Goal: Book appointment/travel/reservation

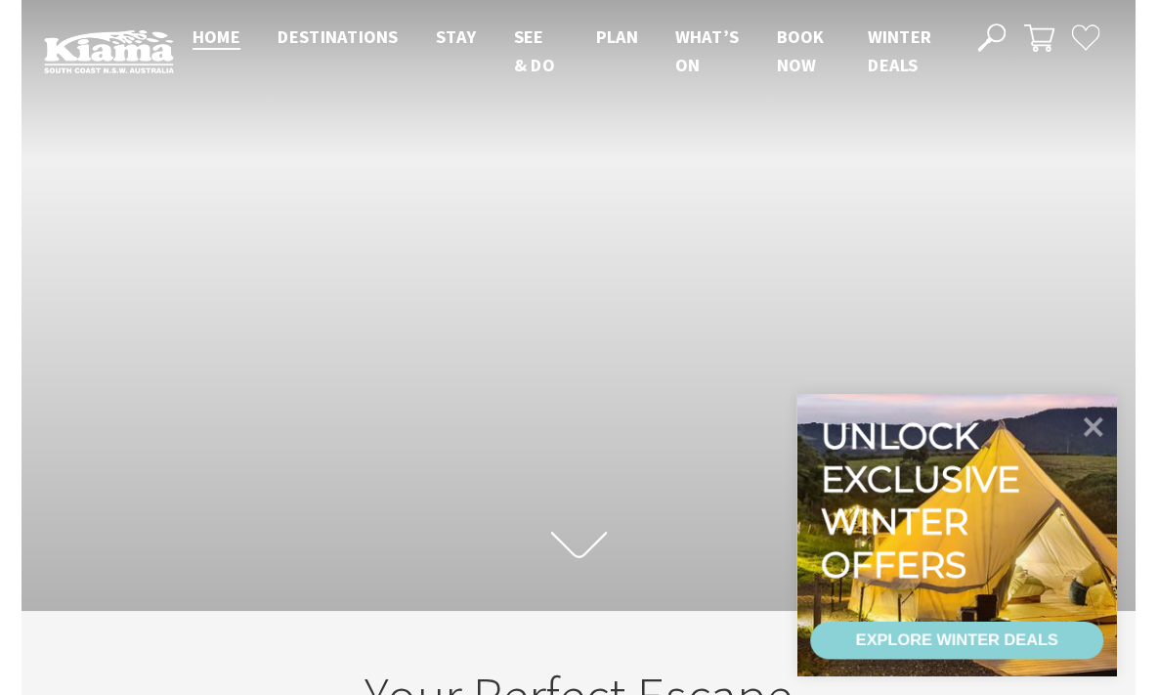
scroll to position [286, 1143]
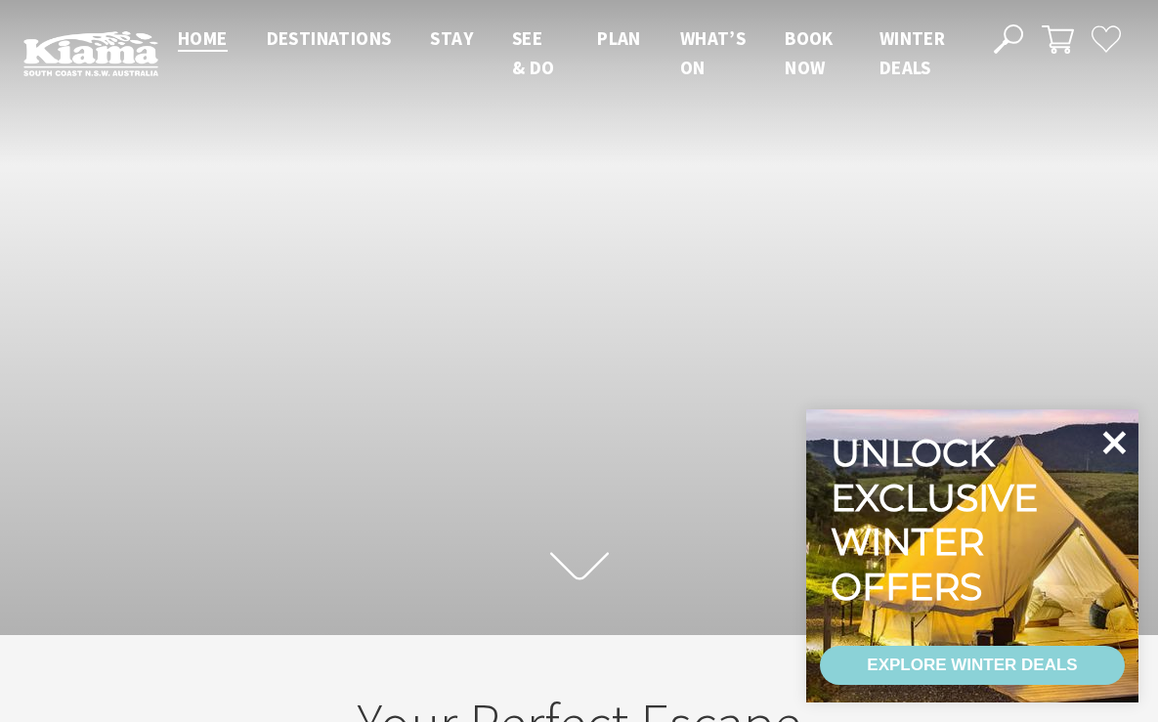
click at [1106, 438] on icon at bounding box center [1114, 442] width 23 height 23
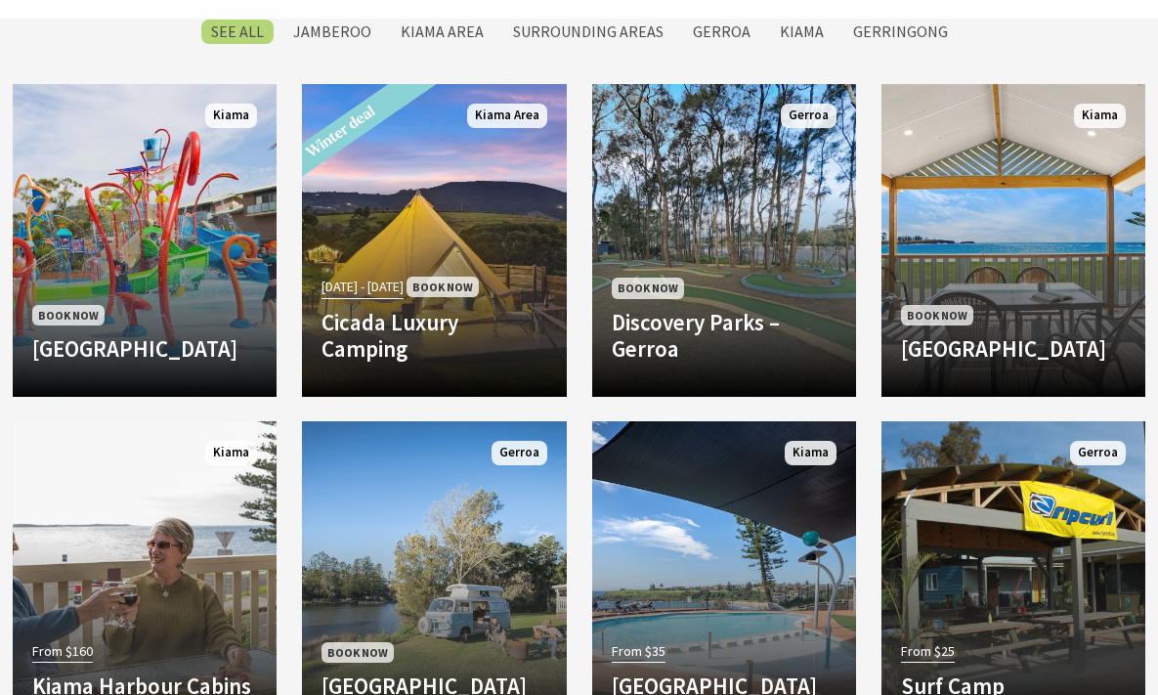
scroll to position [946, 0]
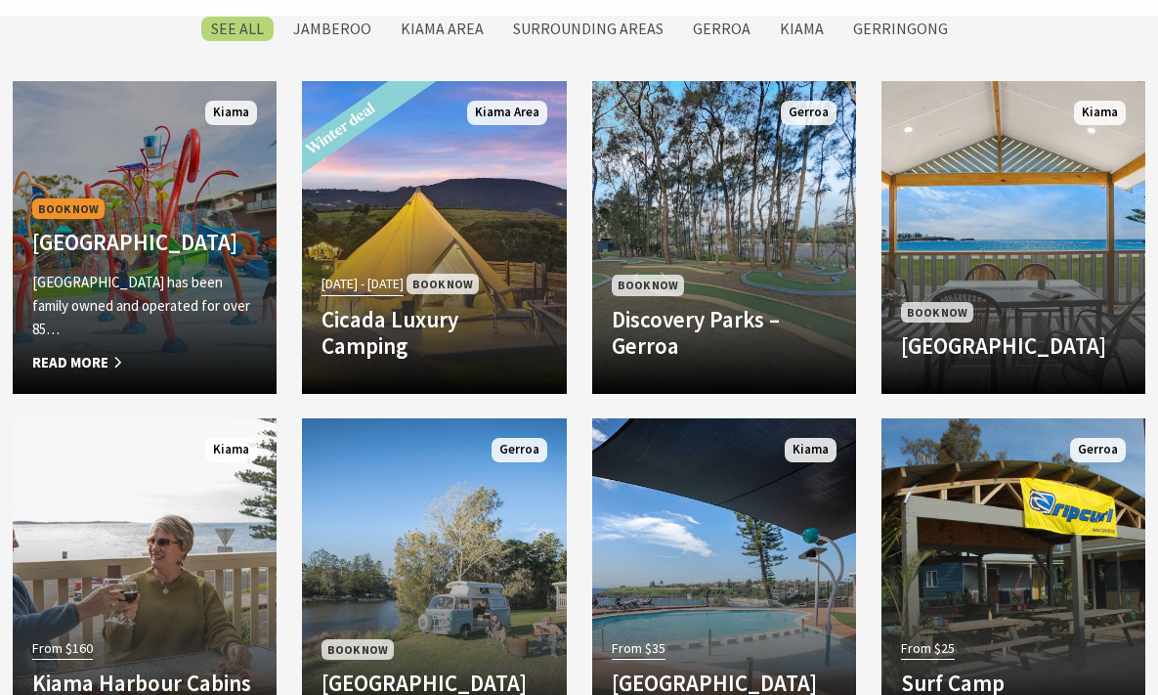
click at [240, 312] on p "BIG4 Easts Beach Holiday Park has been family owned and operated for over 85…" at bounding box center [144, 306] width 225 height 70
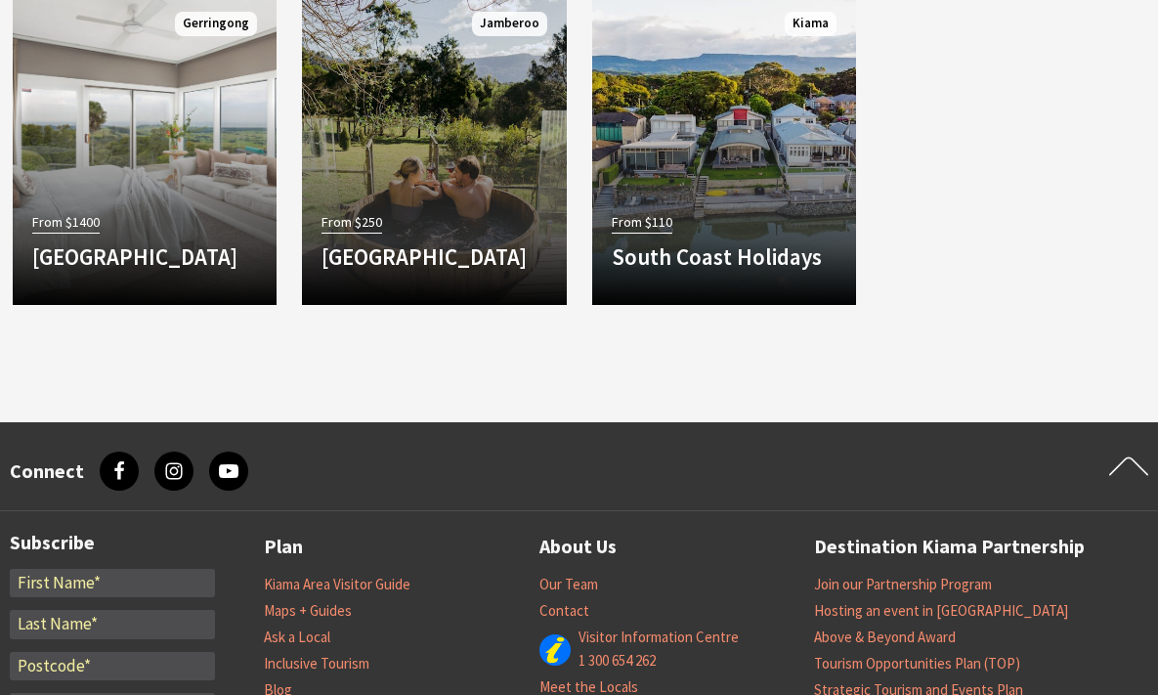
scroll to position [869, 0]
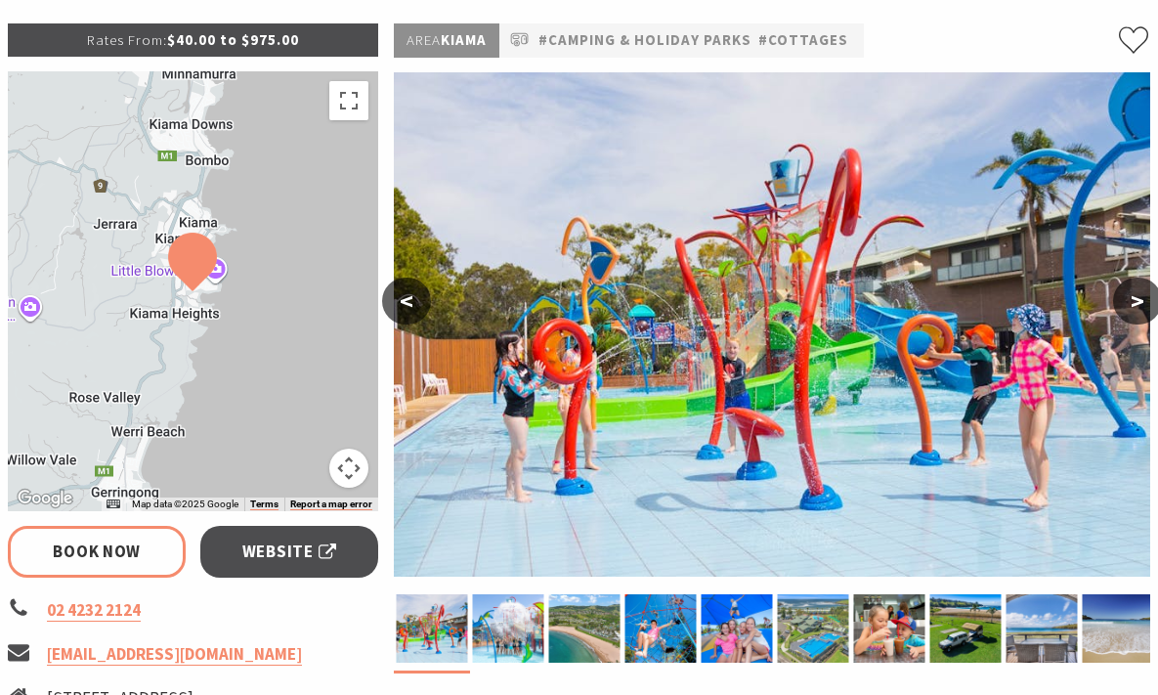
scroll to position [355, 0]
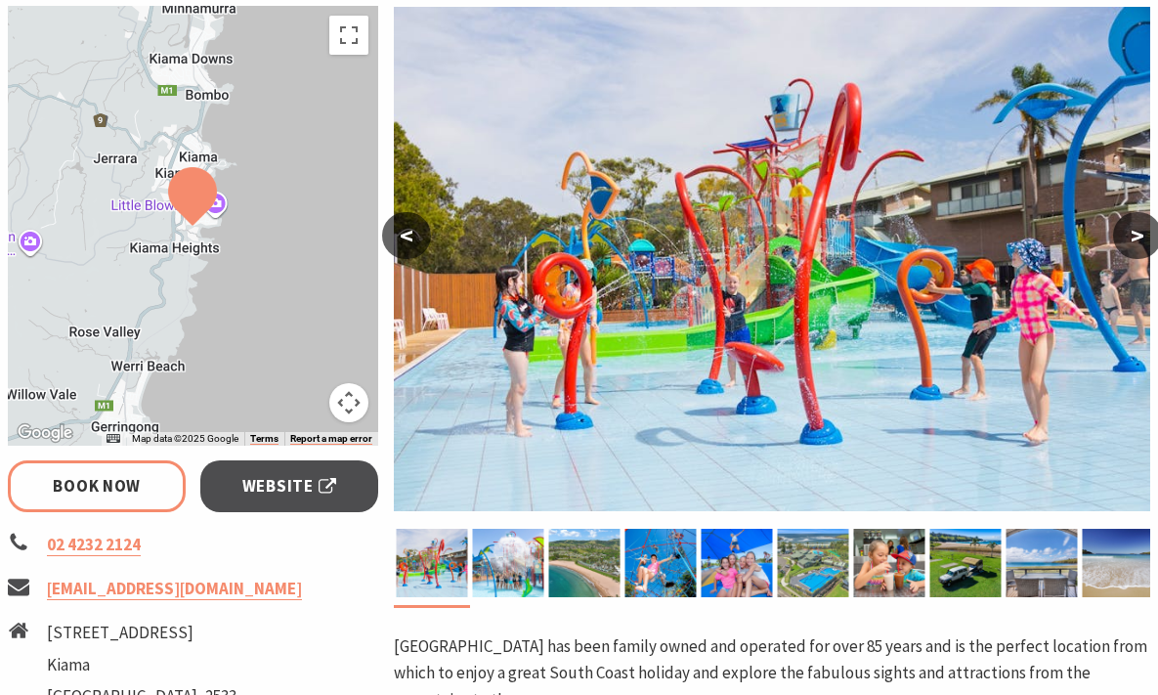
select select "3"
select select "2"
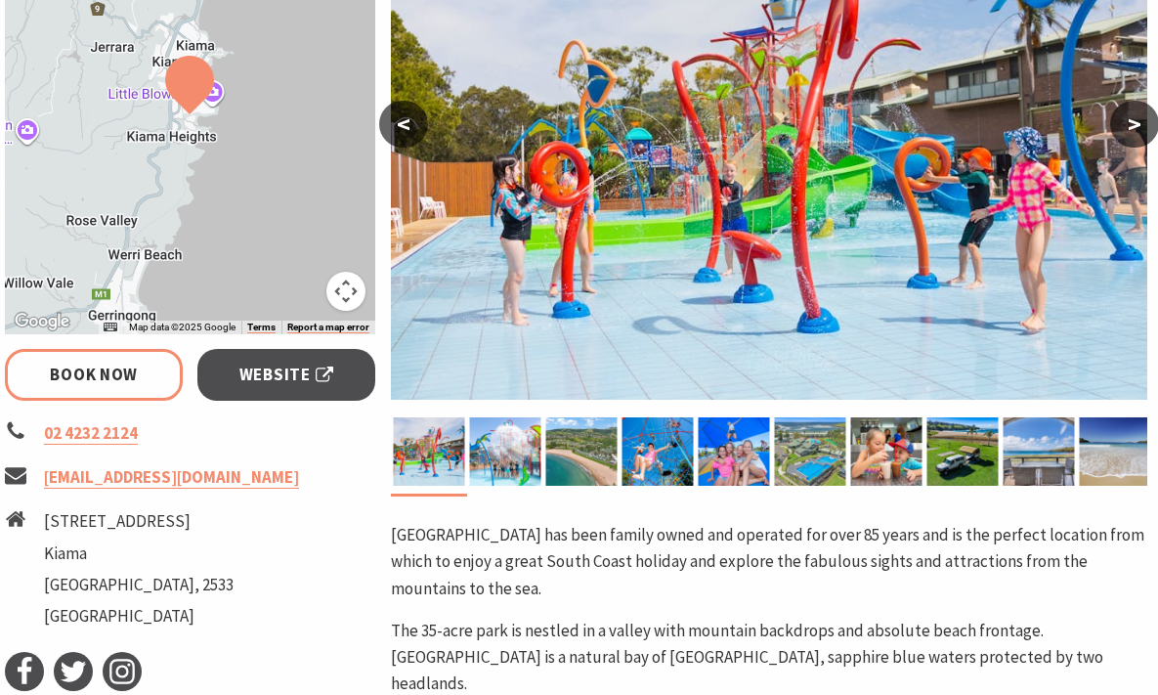
scroll to position [359, 3]
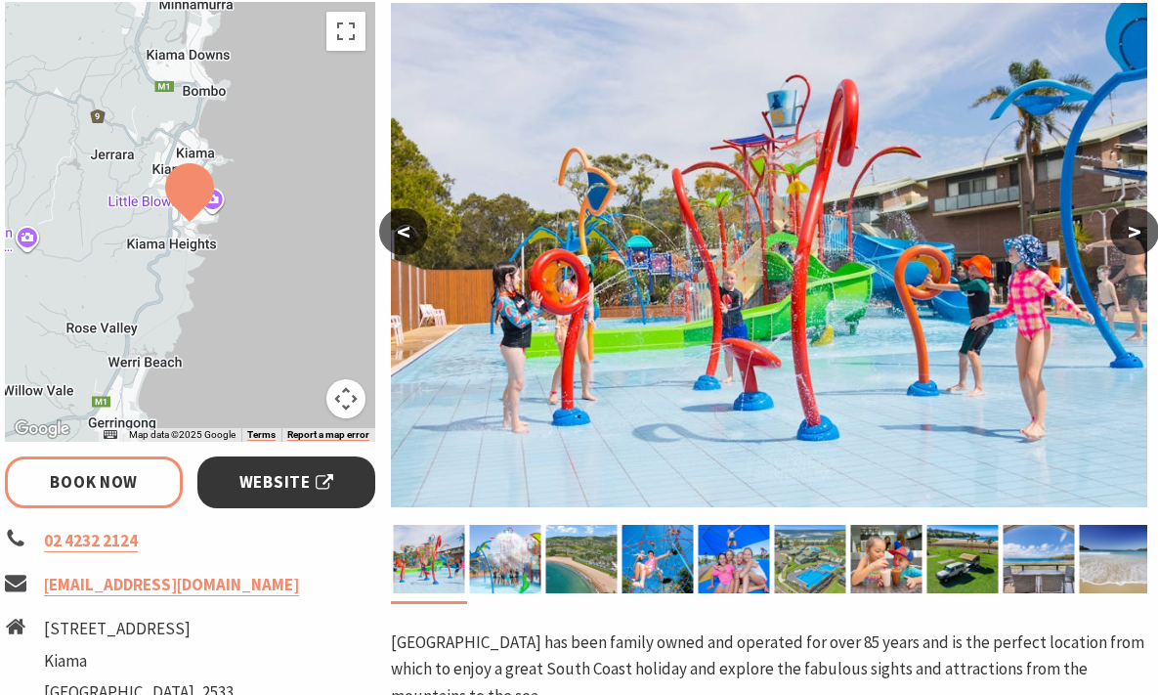
click at [306, 482] on span "Website" at bounding box center [286, 482] width 94 height 26
